Goal: Information Seeking & Learning: Learn about a topic

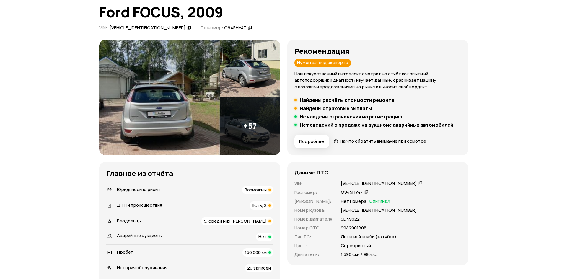
scroll to position [30, 0]
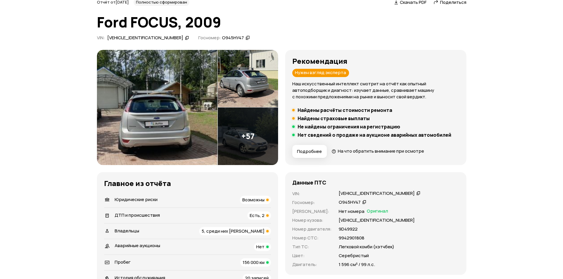
click at [194, 114] on img at bounding box center [157, 107] width 121 height 115
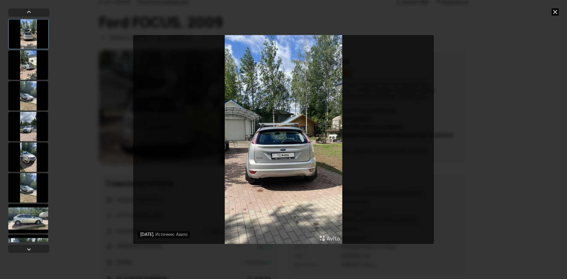
drag, startPoint x: 27, startPoint y: 118, endPoint x: 28, endPoint y: 123, distance: 4.7
click at [28, 122] on div at bounding box center [28, 127] width 40 height 30
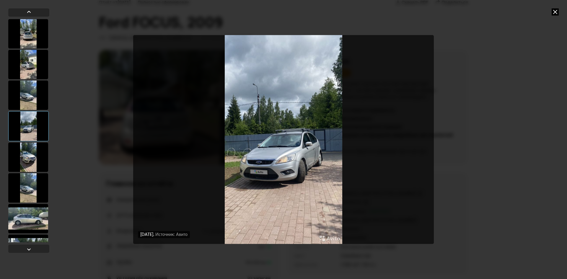
click at [38, 161] on div at bounding box center [28, 157] width 40 height 30
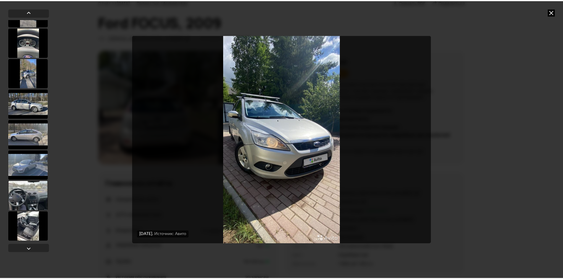
scroll to position [1621, 0]
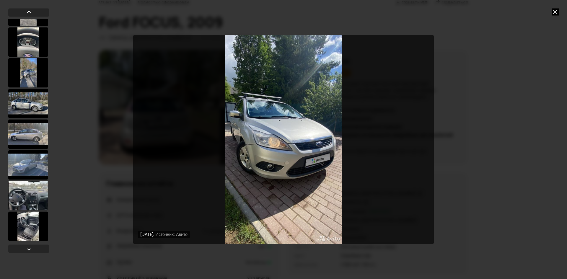
click at [88, 159] on div "[DATE] Источник: Авито [DATE] Источник: Авито [DATE] Источник: Авито [DATE] Ист…" at bounding box center [283, 139] width 567 height 279
click at [555, 12] on icon at bounding box center [555, 11] width 7 height 7
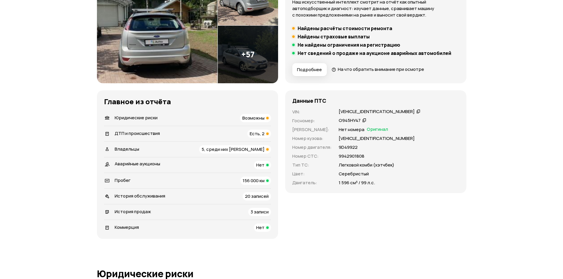
scroll to position [118, 0]
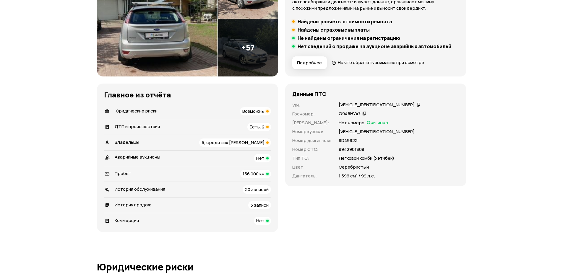
click at [259, 110] on span "Возможны" at bounding box center [253, 111] width 22 height 6
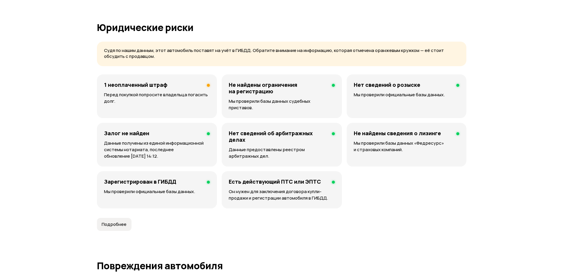
scroll to position [380, 0]
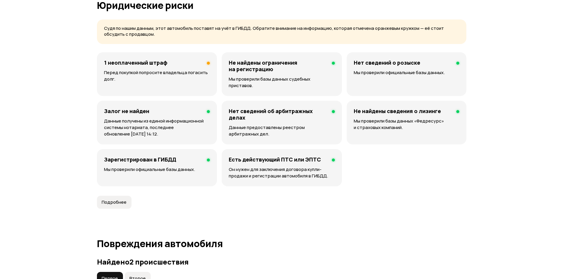
click at [152, 74] on p "Перед покупкой попросите владельца погасить долг." at bounding box center [157, 75] width 106 height 13
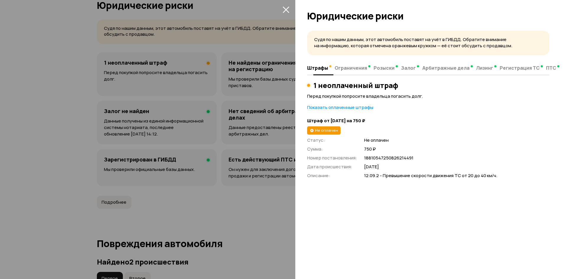
click at [348, 67] on span "Ограничения" at bounding box center [351, 68] width 32 height 6
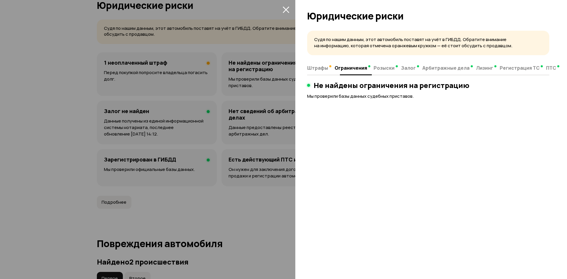
click at [389, 67] on span "Розыски" at bounding box center [384, 68] width 21 height 6
click at [401, 67] on span "Залог" at bounding box center [408, 68] width 15 height 6
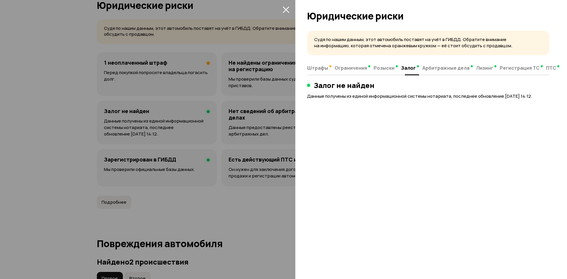
click at [436, 70] on span "Арбитражные дела" at bounding box center [445, 68] width 47 height 6
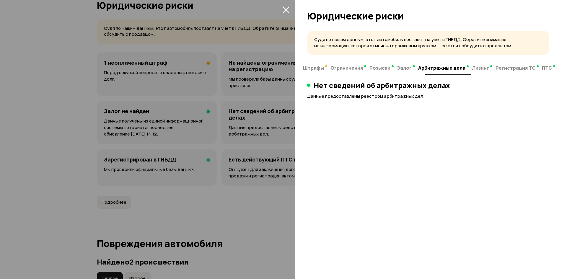
click at [496, 71] on span "Регистрация ТС" at bounding box center [516, 68] width 40 height 6
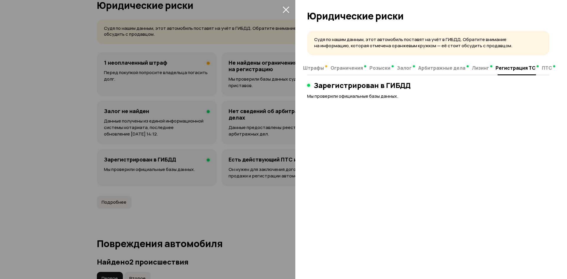
click at [542, 71] on span "ПТС" at bounding box center [547, 68] width 10 height 6
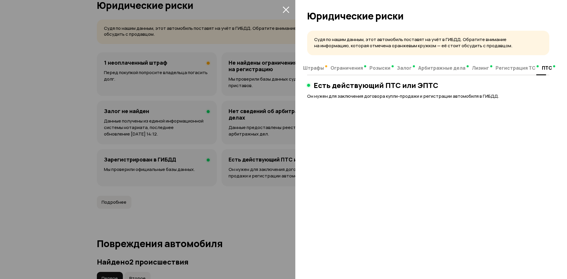
click at [252, 112] on div at bounding box center [283, 139] width 567 height 279
